Goal: Transaction & Acquisition: Book appointment/travel/reservation

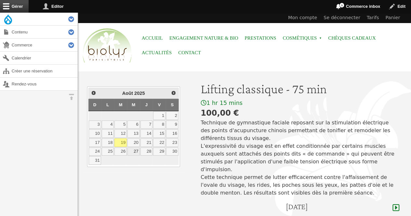
click at [134, 148] on link "27" at bounding box center [133, 152] width 12 height 8
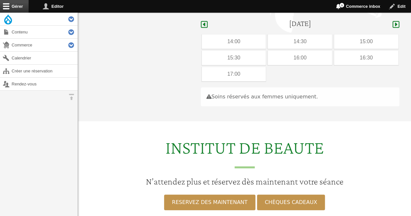
scroll to position [194, 0]
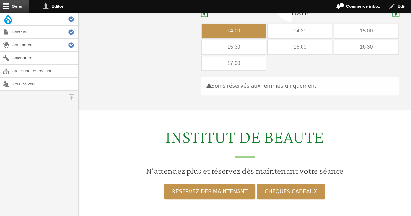
click at [232, 24] on div "14:00" at bounding box center [234, 31] width 64 height 14
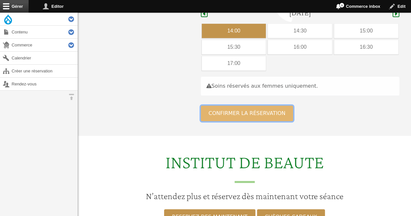
click at [223, 106] on button "Confirmer la réservation" at bounding box center [247, 114] width 93 height 16
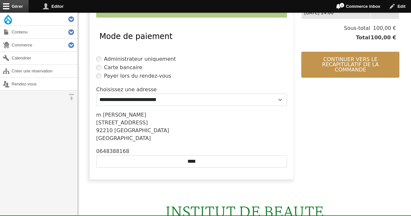
scroll to position [165, 0]
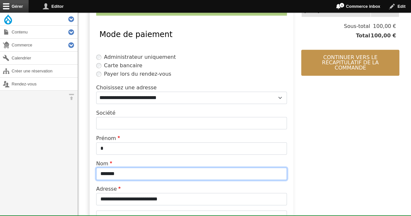
click at [155, 171] on input "*******" at bounding box center [191, 174] width 191 height 12
type input "*"
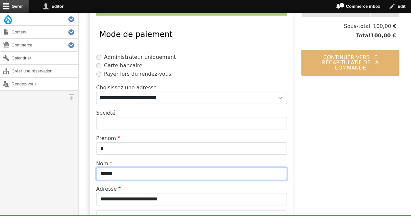
type input "******"
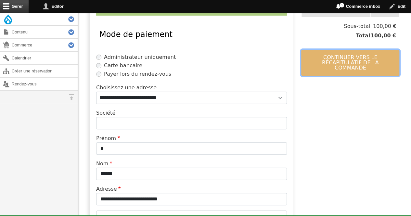
click at [353, 63] on button "Continuer vers le récapitulatif de la commande" at bounding box center [350, 63] width 98 height 26
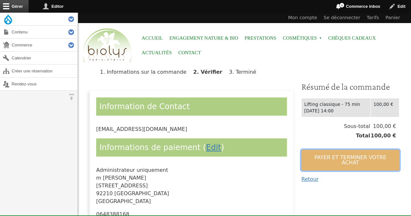
click at [321, 158] on button "Payer et terminer votre achat" at bounding box center [350, 160] width 98 height 21
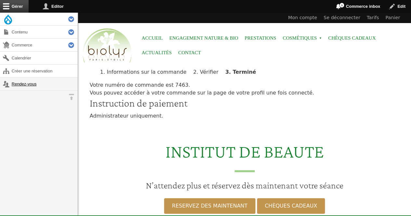
click at [27, 84] on link "Rendez-vous" at bounding box center [39, 84] width 78 height 13
